Goal: Transaction & Acquisition: Obtain resource

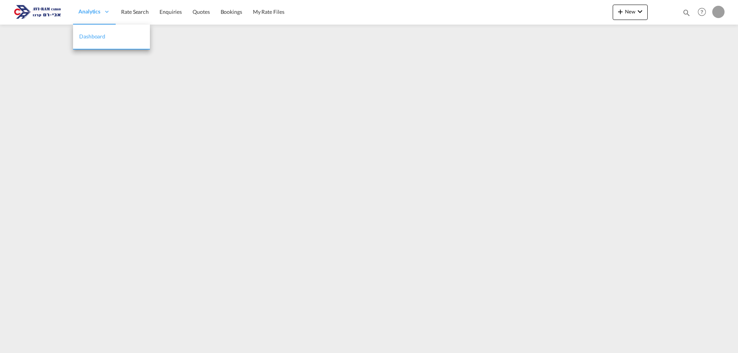
click at [91, 15] on span "Analytics" at bounding box center [89, 12] width 22 height 8
click at [145, 16] on link "Rate Search" at bounding box center [135, 12] width 38 height 25
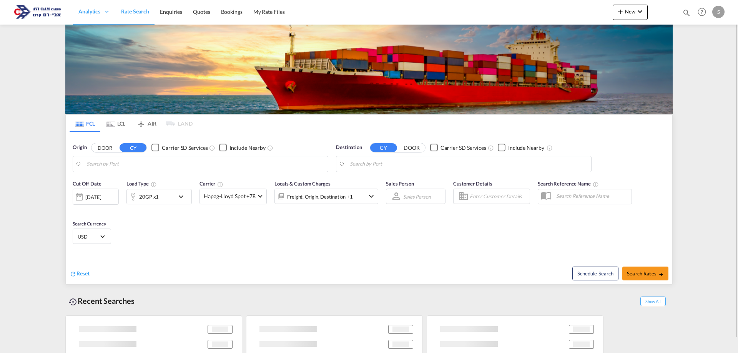
type input "[GEOGRAPHIC_DATA], ITRAN"
type input "Ashdod, ILASH"
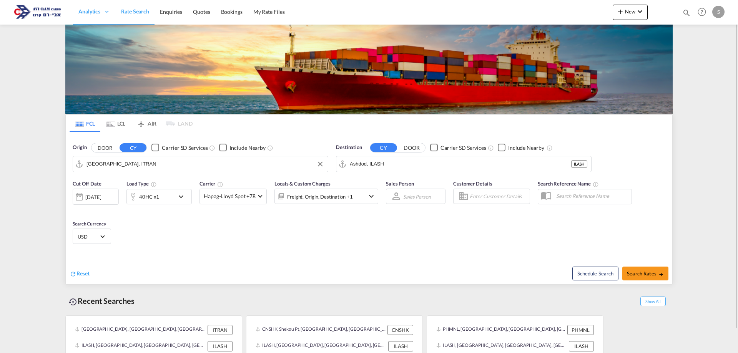
click at [118, 164] on input "[GEOGRAPHIC_DATA], ITRAN" at bounding box center [205, 164] width 238 height 12
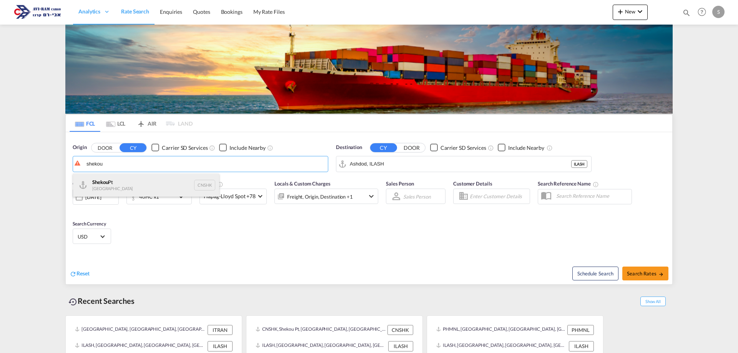
click at [129, 183] on div "Shekou Pt China CNSHK" at bounding box center [146, 185] width 146 height 23
type input "Shekou Pt, CNSHK"
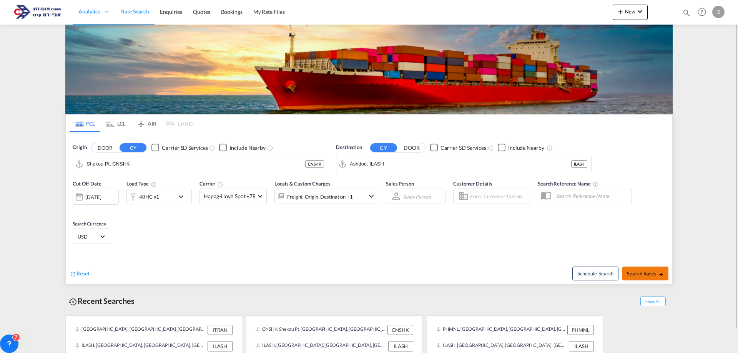
click at [651, 272] on span "Search Rates" at bounding box center [645, 274] width 37 height 6
type input "CNSHK to ILASH / [DATE]"
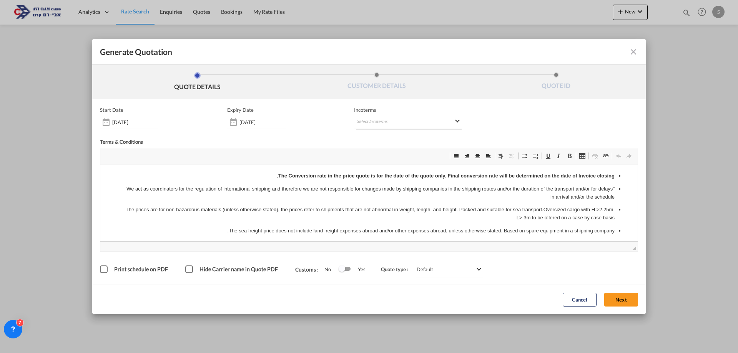
click at [394, 124] on md-select "Select Incoterms FOB - export Free on Board FAS - export Free Alongside Ship FC…" at bounding box center [408, 122] width 108 height 14
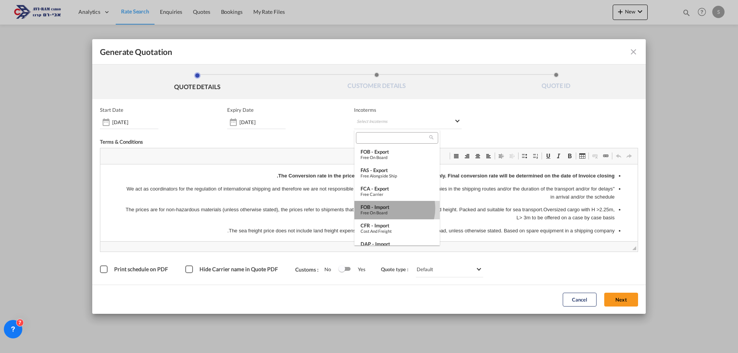
click at [389, 208] on div "FOB - import" at bounding box center [397, 207] width 73 height 6
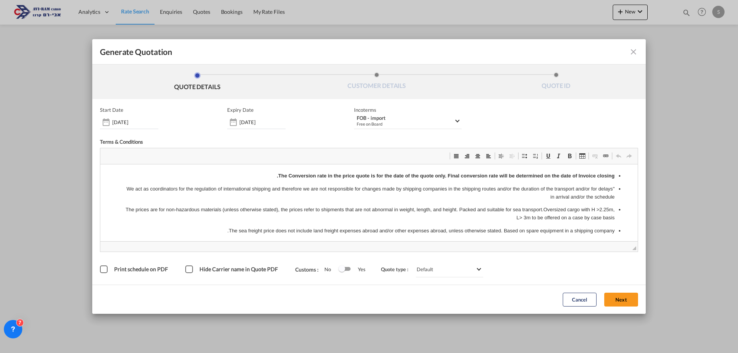
click at [613, 301] on button "Next" at bounding box center [621, 300] width 34 height 14
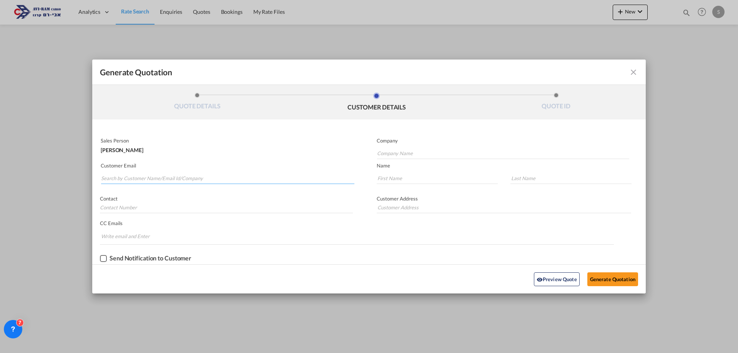
click at [228, 181] on input "Search by Customer Name/Email Id/Company" at bounding box center [227, 179] width 253 height 12
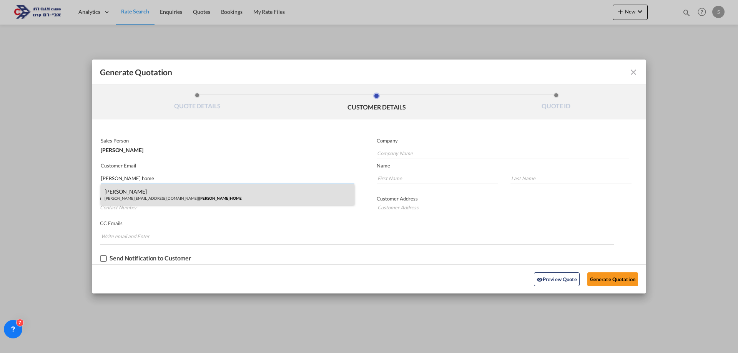
type input "[PERSON_NAME] home"
click at [167, 194] on div "DOR SAADYA [EMAIL_ADDRESS][DOMAIN_NAME] | [PERSON_NAME] HOME" at bounding box center [228, 194] width 254 height 21
type input "[PERSON_NAME] HOME"
type input "[PERSON_NAME][EMAIL_ADDRESS][DOMAIN_NAME]"
type input "DOR"
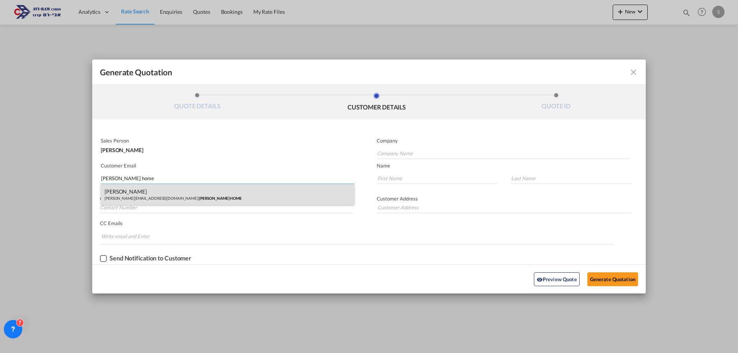
type input "SAADYA"
type input "."
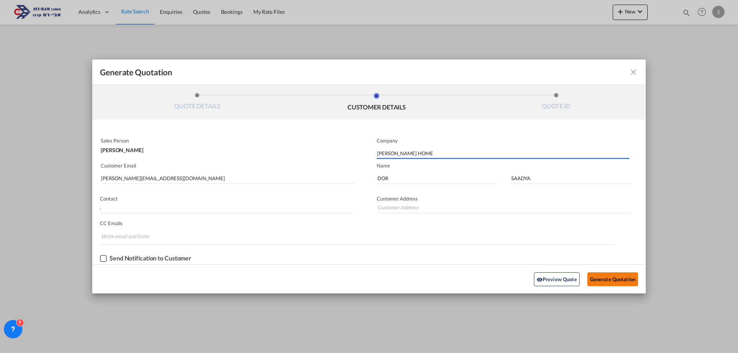
click at [615, 277] on button "Generate Quotation" at bounding box center [612, 280] width 51 height 14
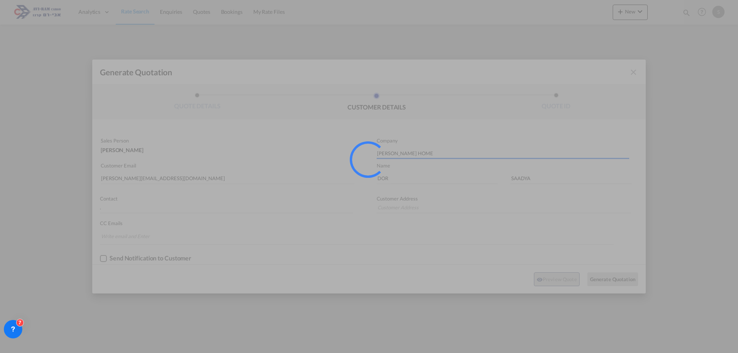
type input "."
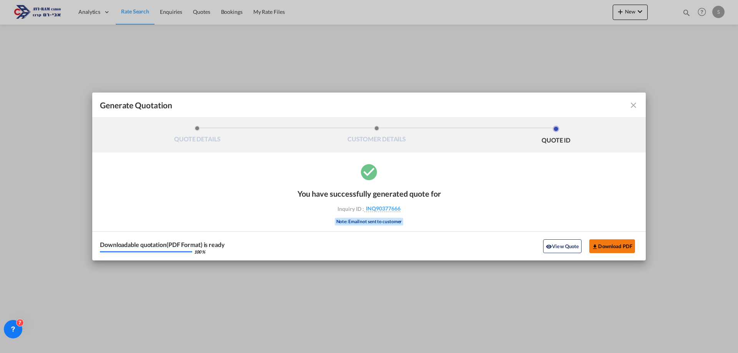
click at [607, 245] on button "Download PDF" at bounding box center [612, 246] width 46 height 14
